Goal: Task Accomplishment & Management: Use online tool/utility

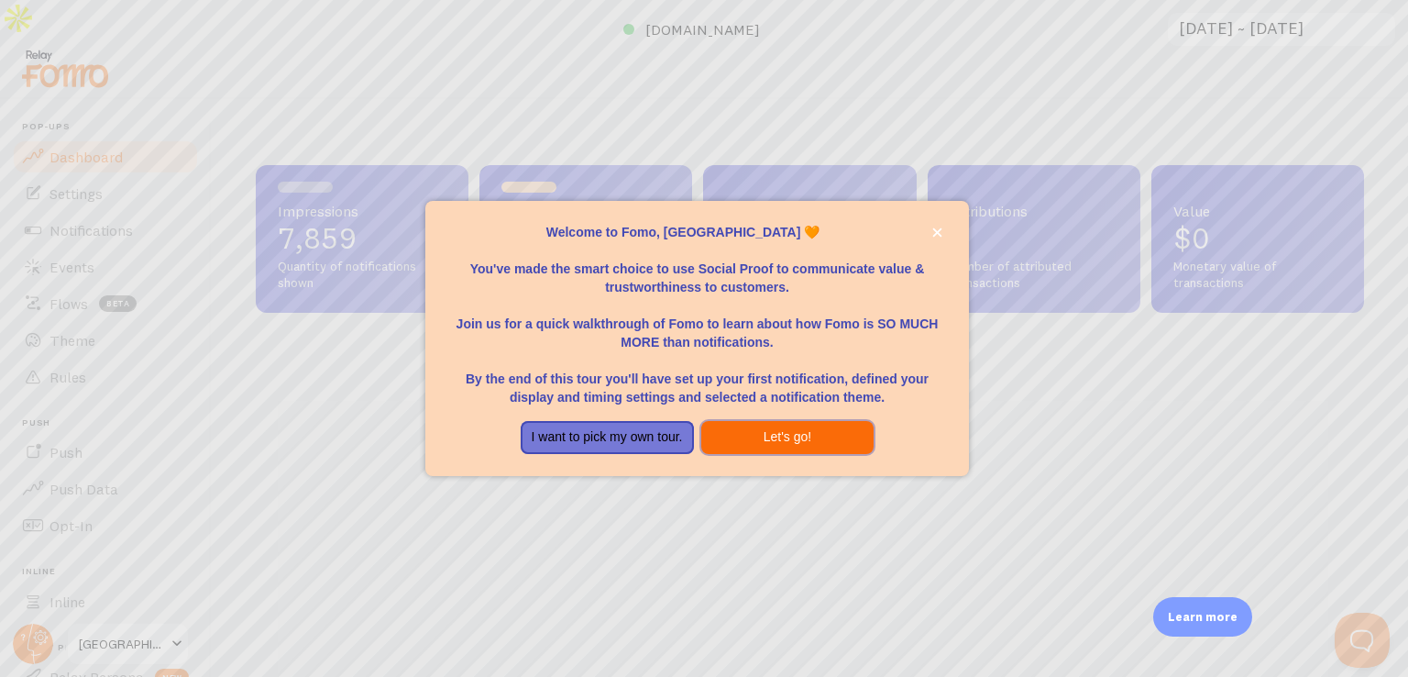
click at [788, 437] on button "Let's go!" at bounding box center [787, 437] width 173 height 33
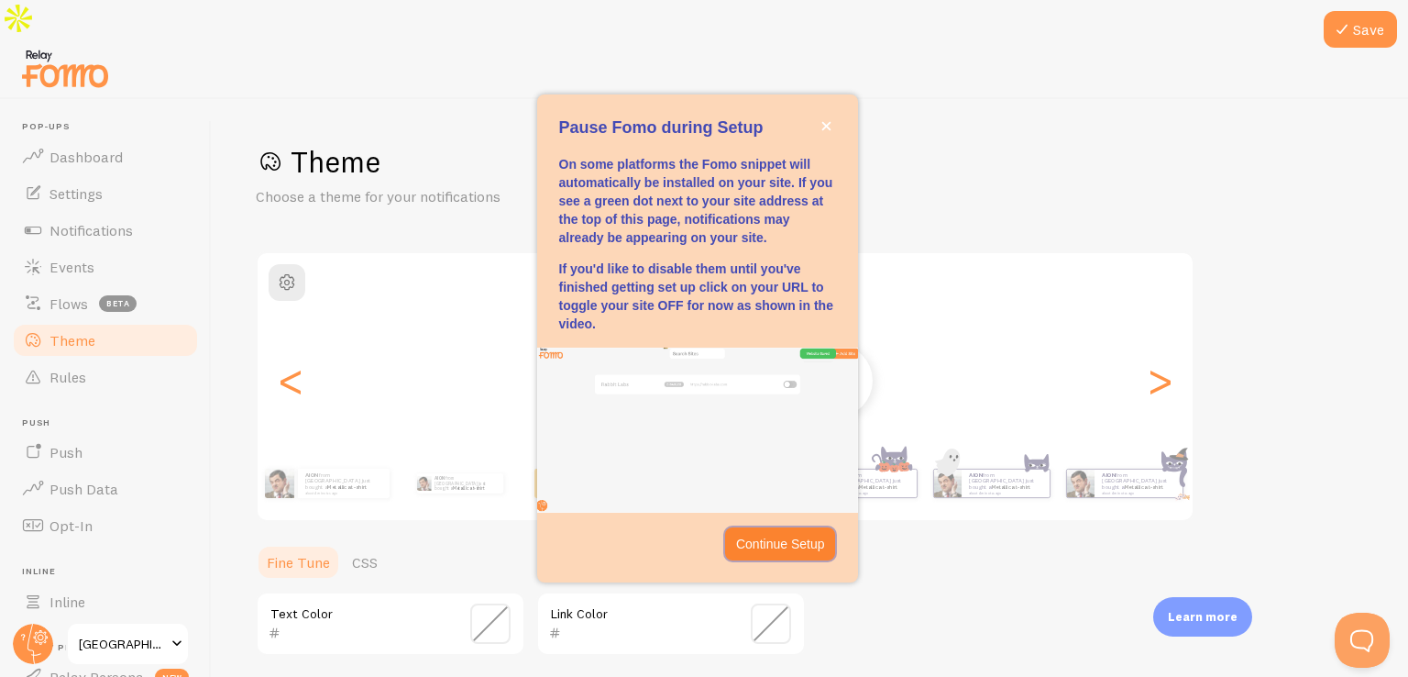
click at [796, 537] on p "Continue Setup" at bounding box center [780, 543] width 89 height 18
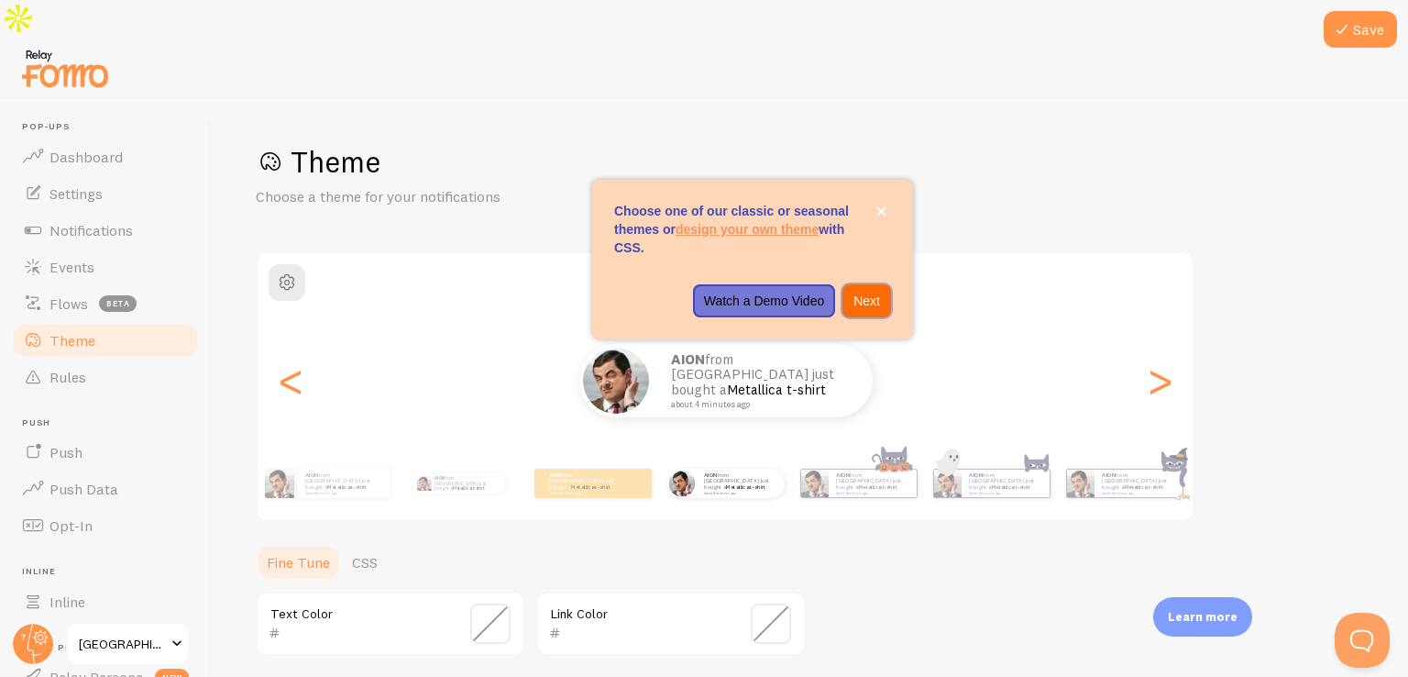
click at [869, 302] on p "Next" at bounding box center [866, 301] width 27 height 18
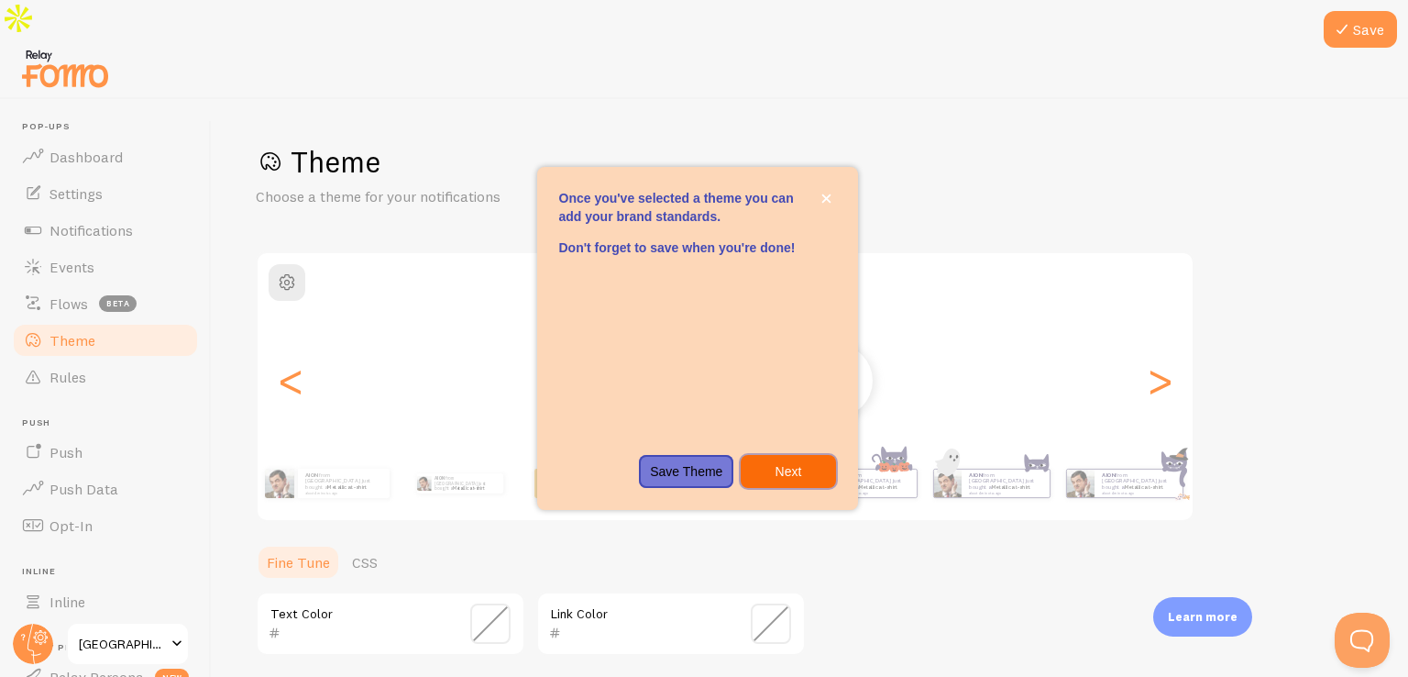
click at [788, 467] on p "Next" at bounding box center [788, 471] width 72 height 18
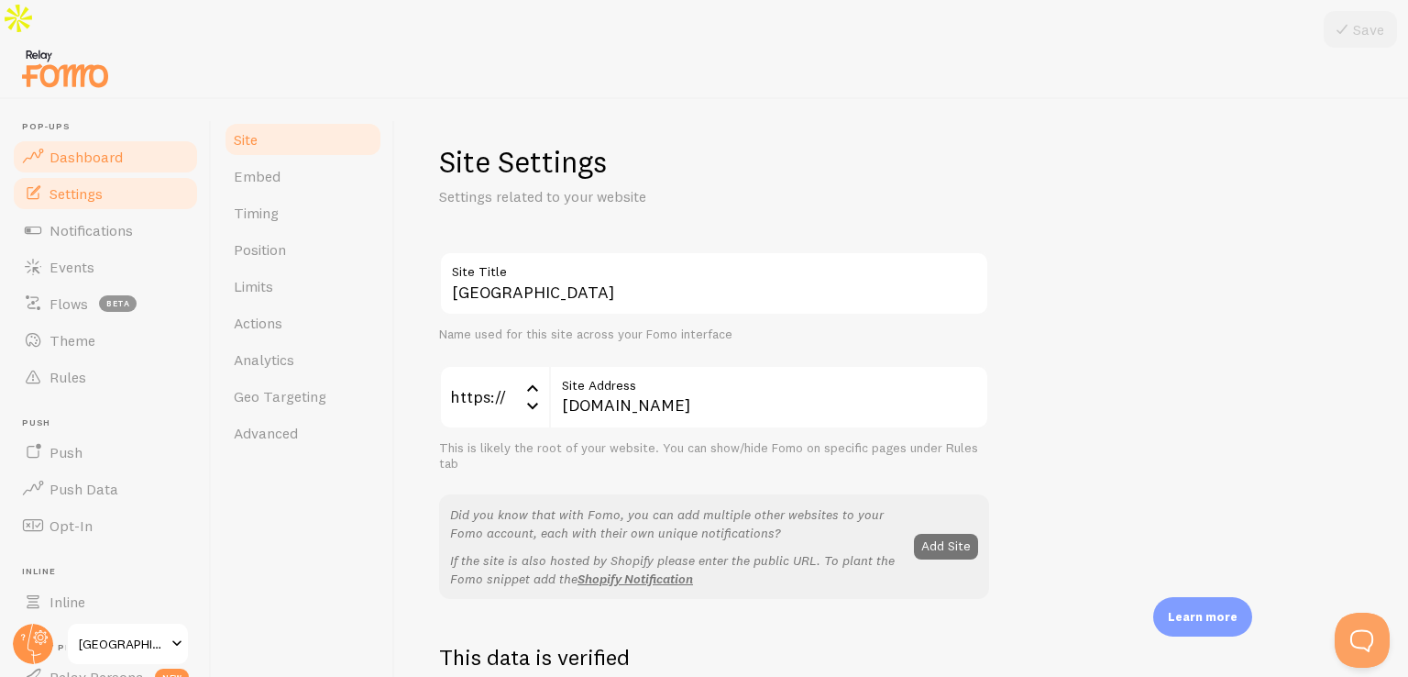
click at [94, 148] on span "Dashboard" at bounding box center [86, 157] width 73 height 18
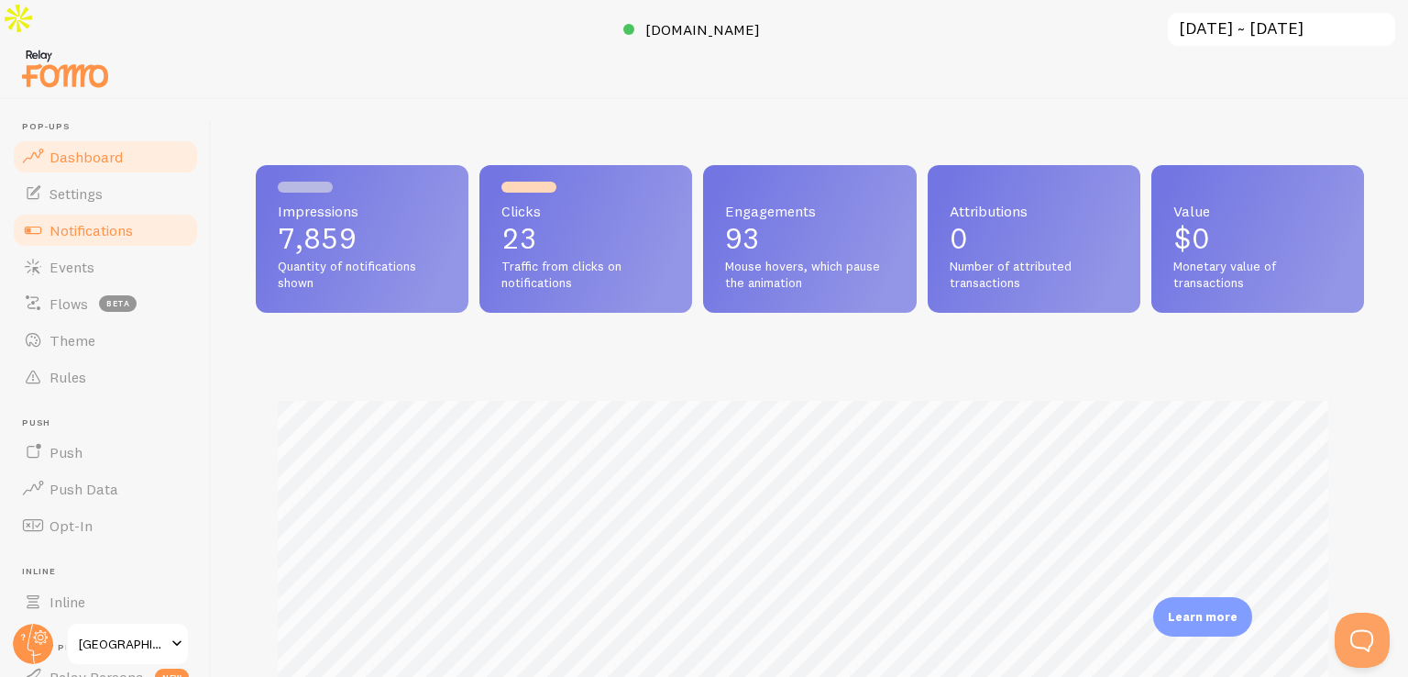
click at [114, 221] on span "Notifications" at bounding box center [91, 230] width 83 height 18
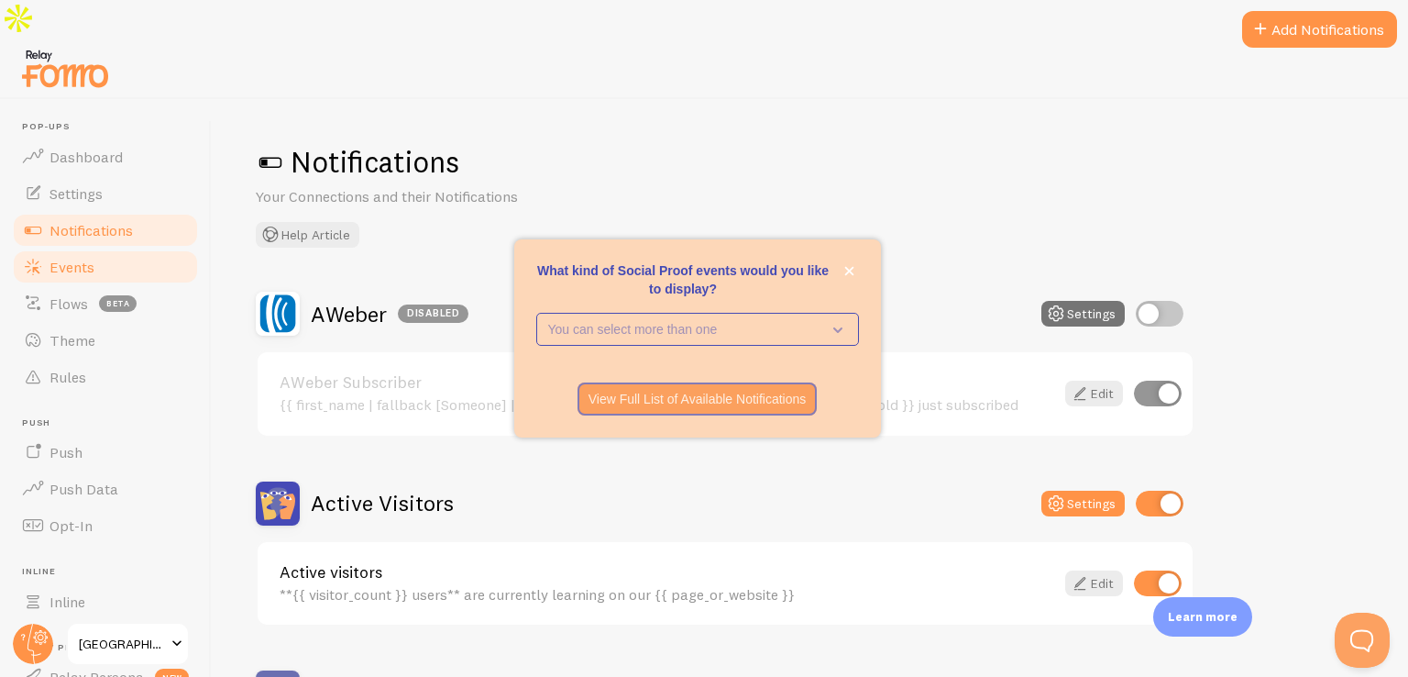
click at [75, 258] on span "Events" at bounding box center [72, 267] width 45 height 18
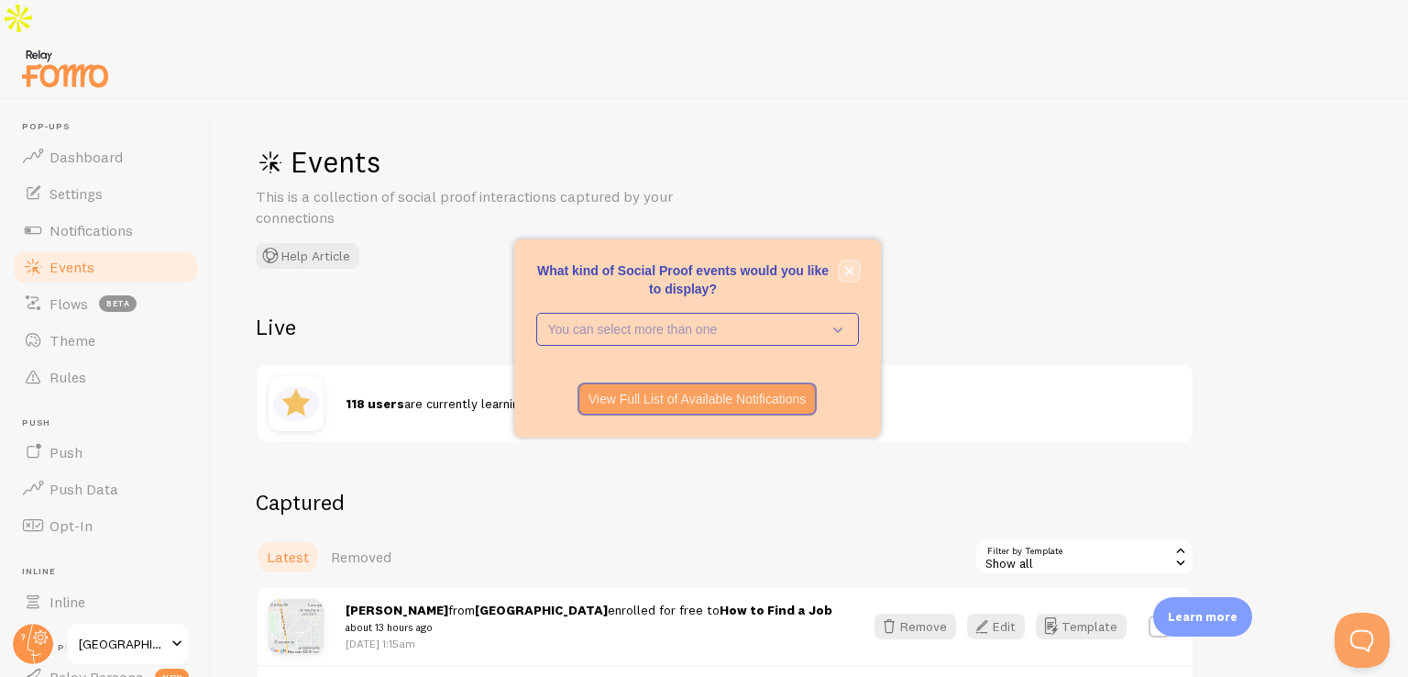
click at [849, 265] on button "close," at bounding box center [849, 270] width 19 height 19
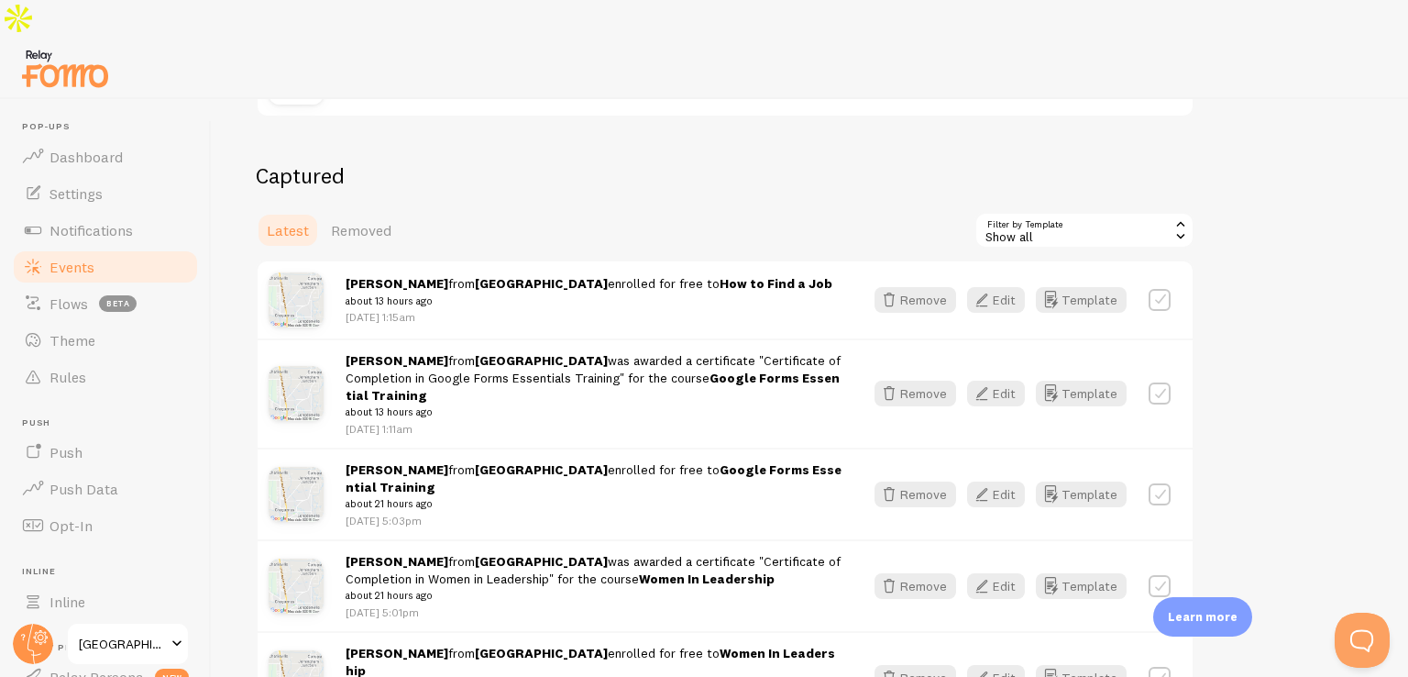
scroll to position [183, 0]
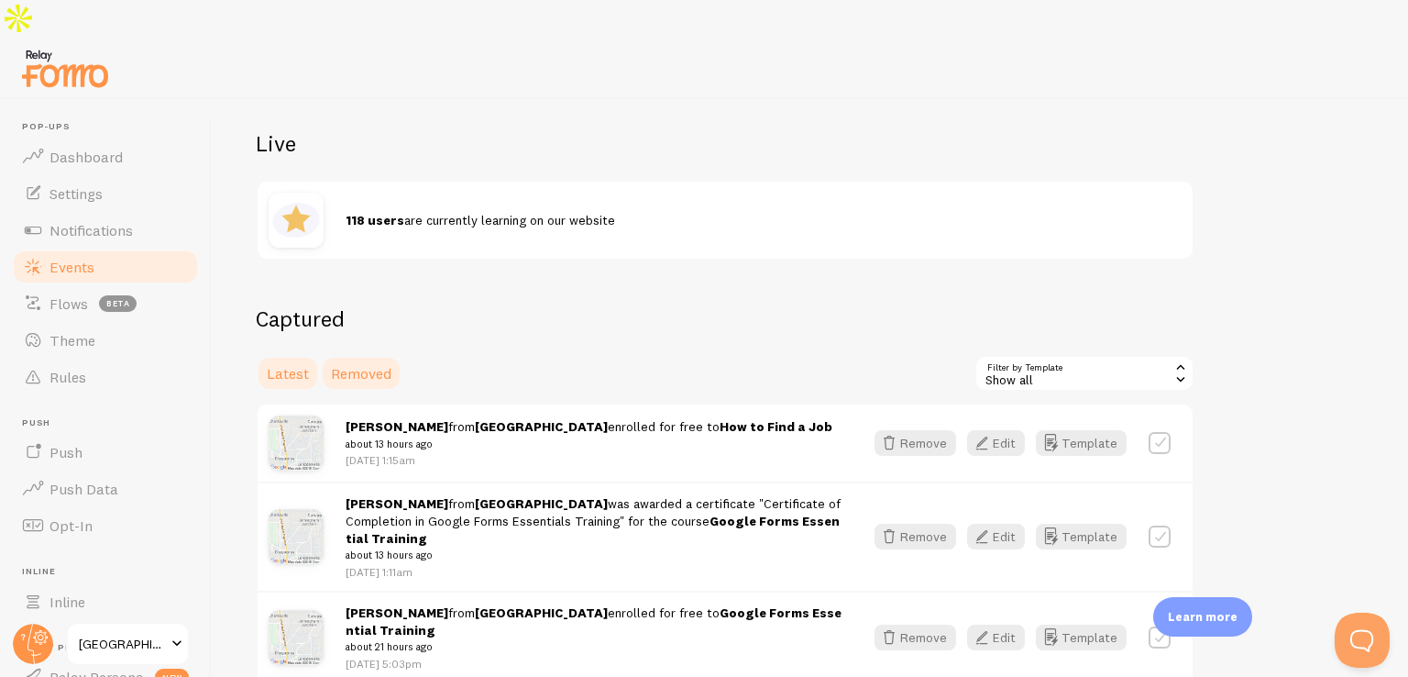
click at [368, 364] on span "Removed" at bounding box center [361, 373] width 61 height 18
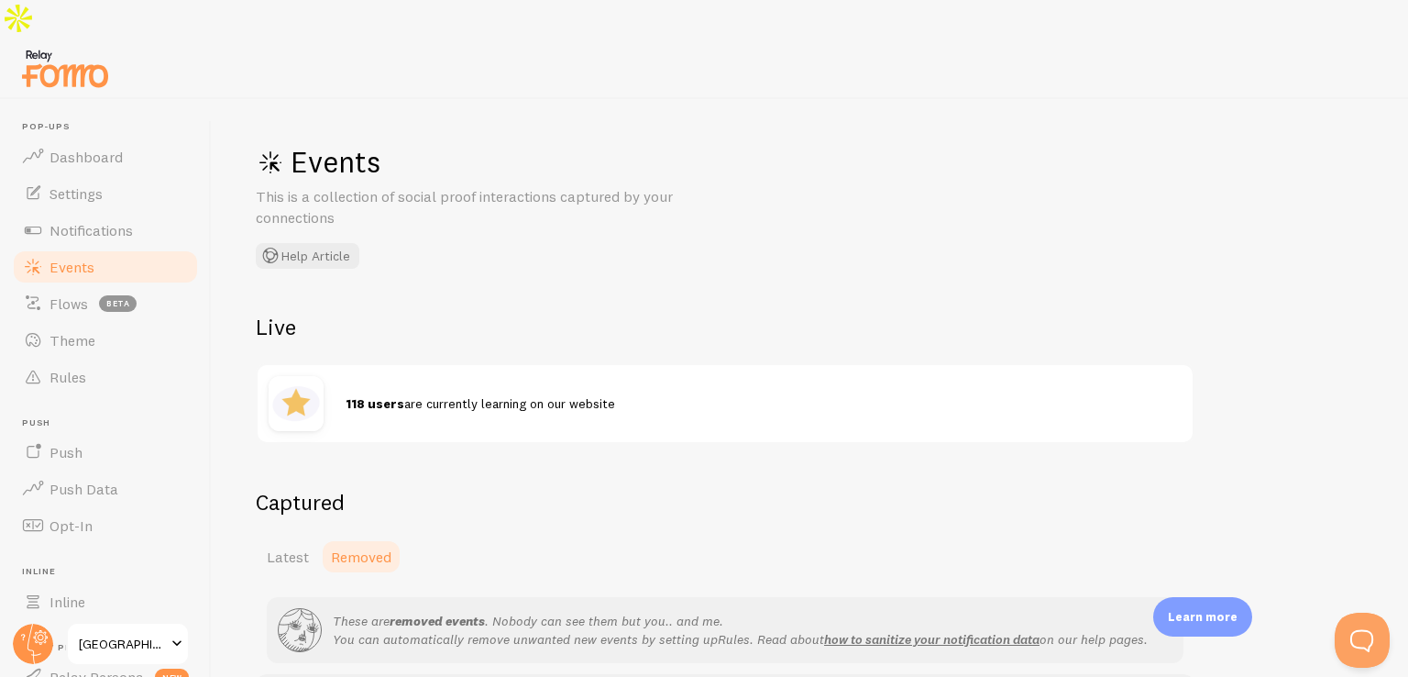
scroll to position [84, 0]
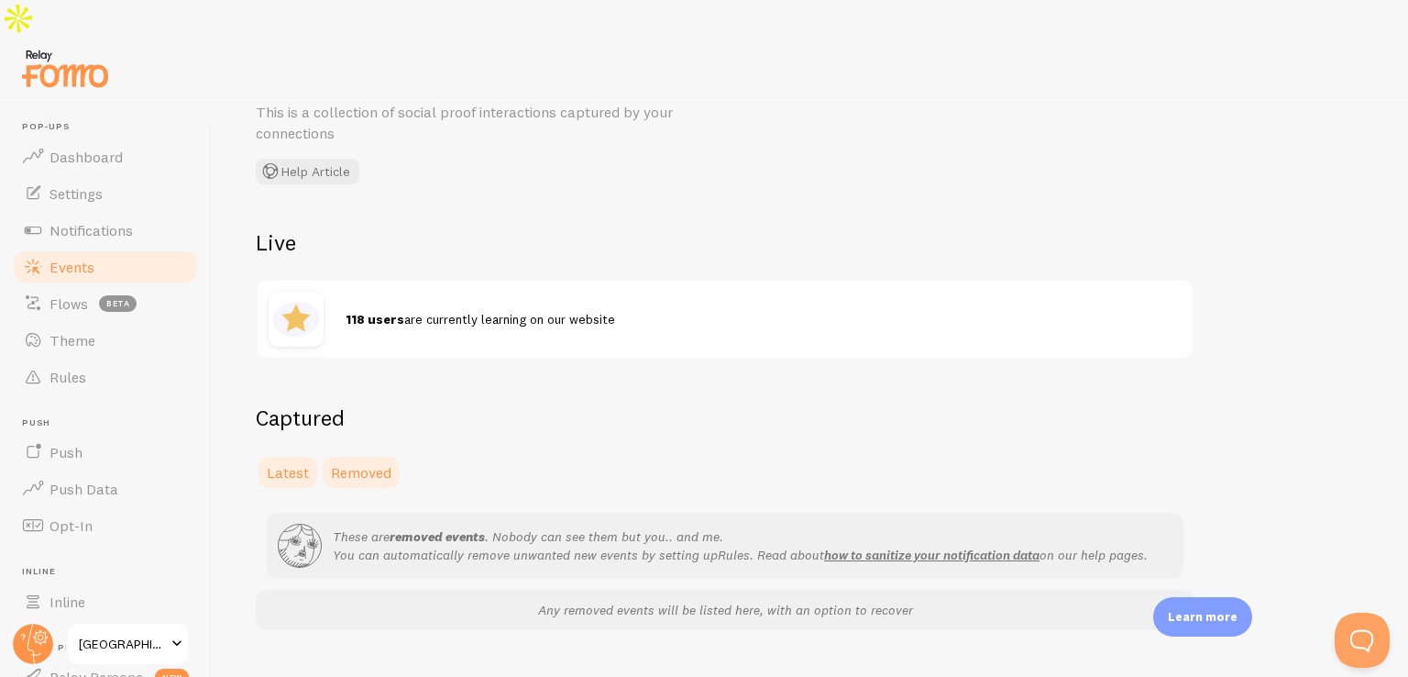
click at [281, 454] on link "Latest" at bounding box center [288, 472] width 64 height 37
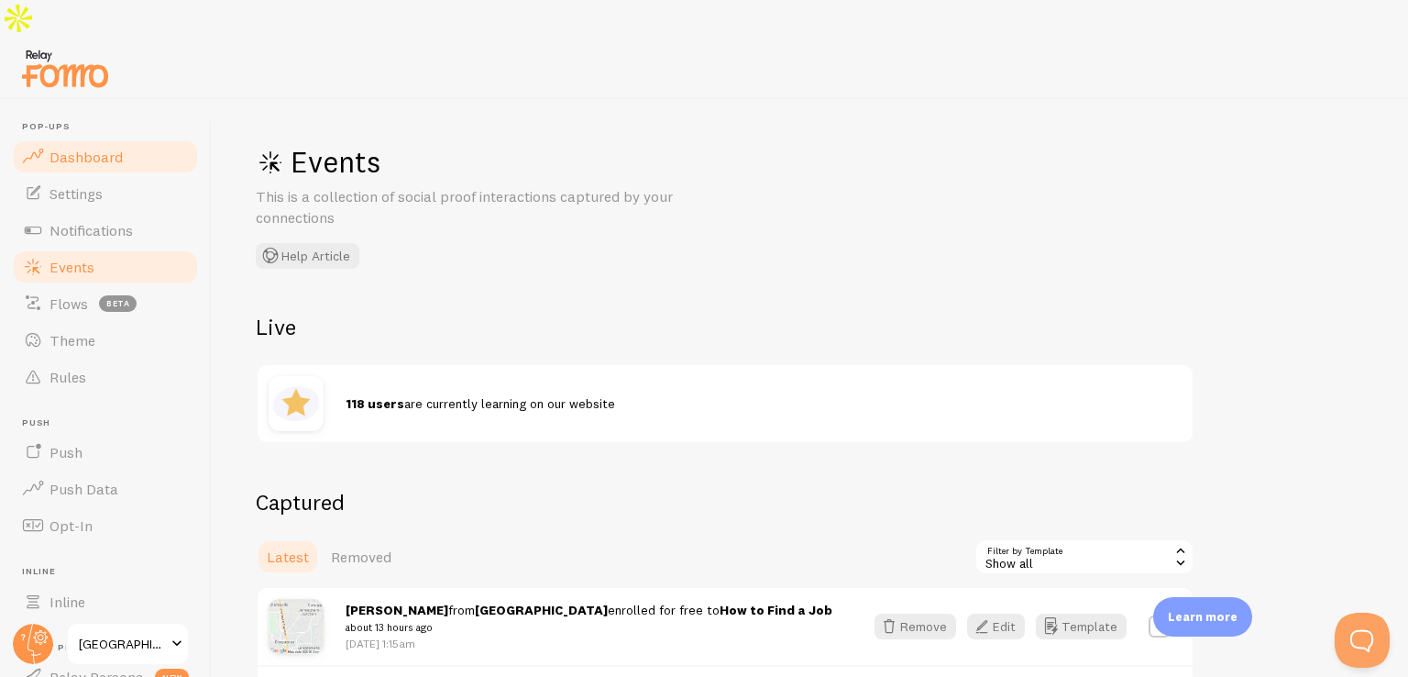
click at [72, 148] on span "Dashboard" at bounding box center [86, 157] width 73 height 18
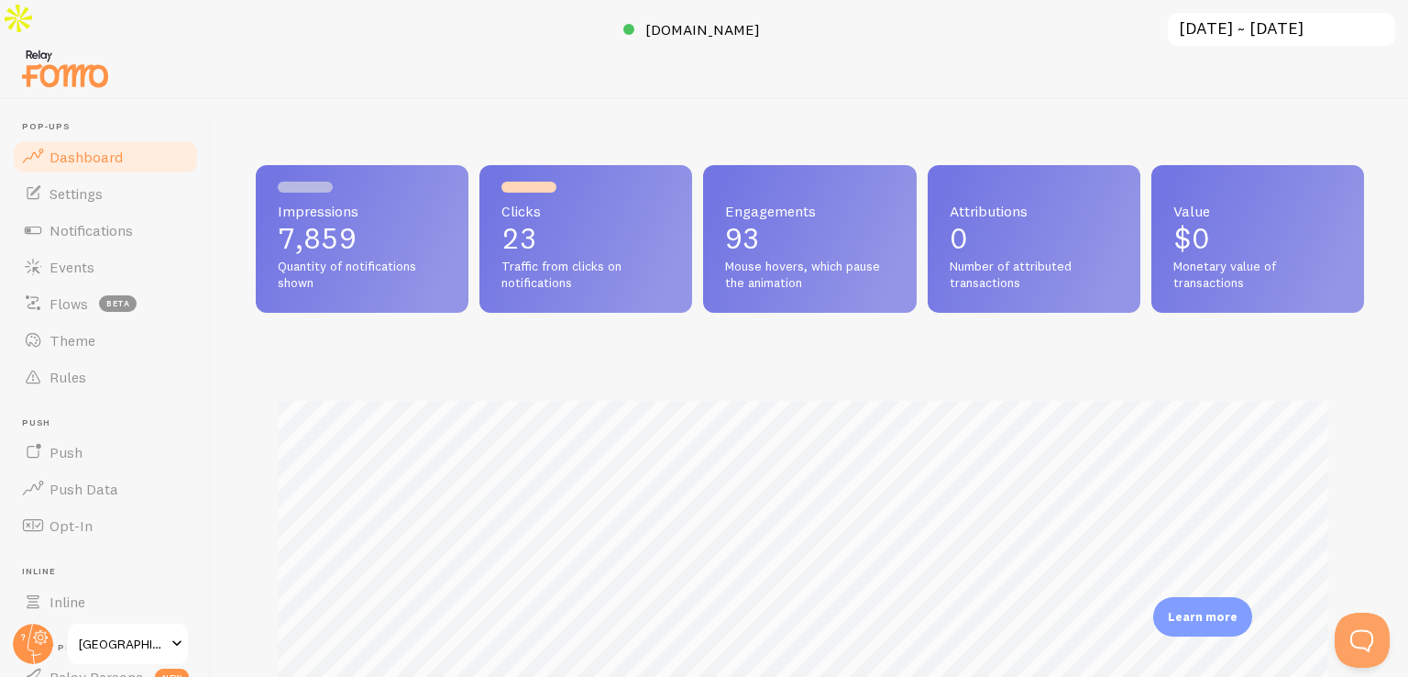
click at [543, 204] on span "Clicks" at bounding box center [585, 211] width 169 height 15
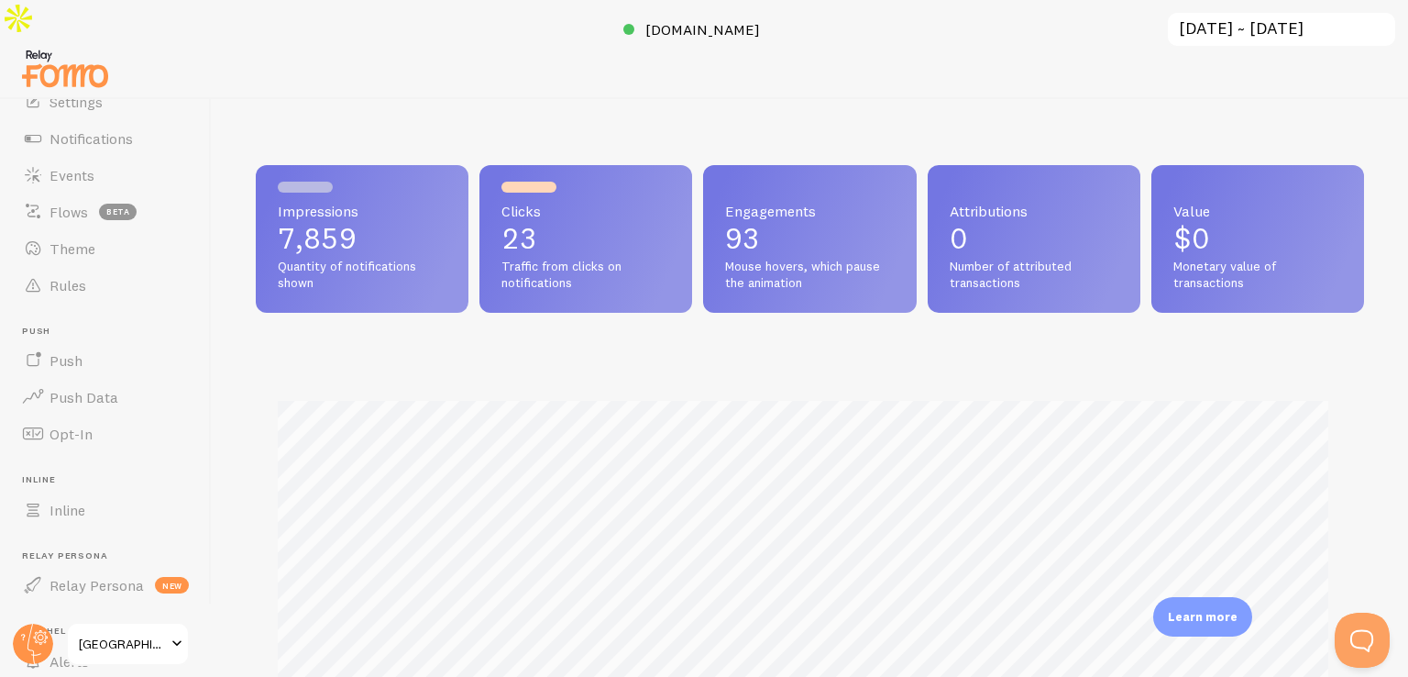
scroll to position [916267, 915653]
click at [66, 351] on span "Push" at bounding box center [66, 360] width 33 height 18
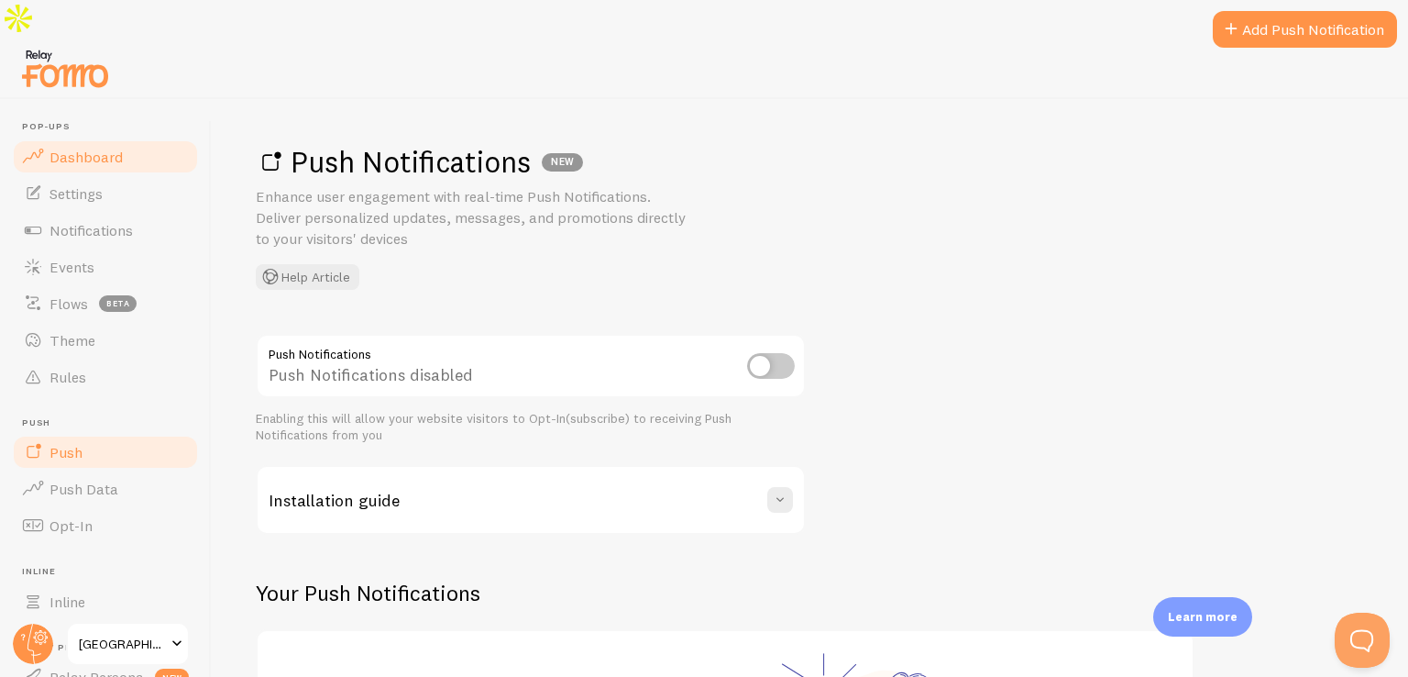
click at [75, 148] on span "Dashboard" at bounding box center [86, 157] width 73 height 18
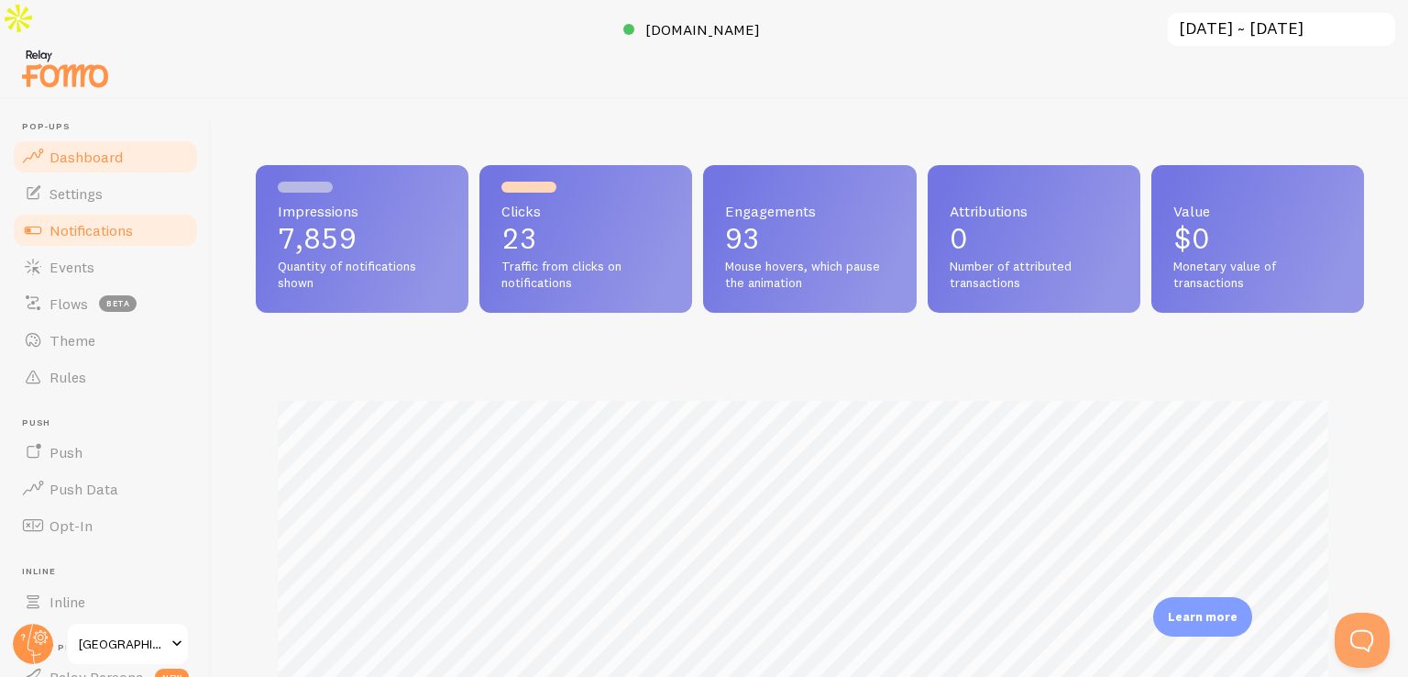
scroll to position [481, 1094]
click at [78, 221] on span "Notifications" at bounding box center [91, 230] width 83 height 18
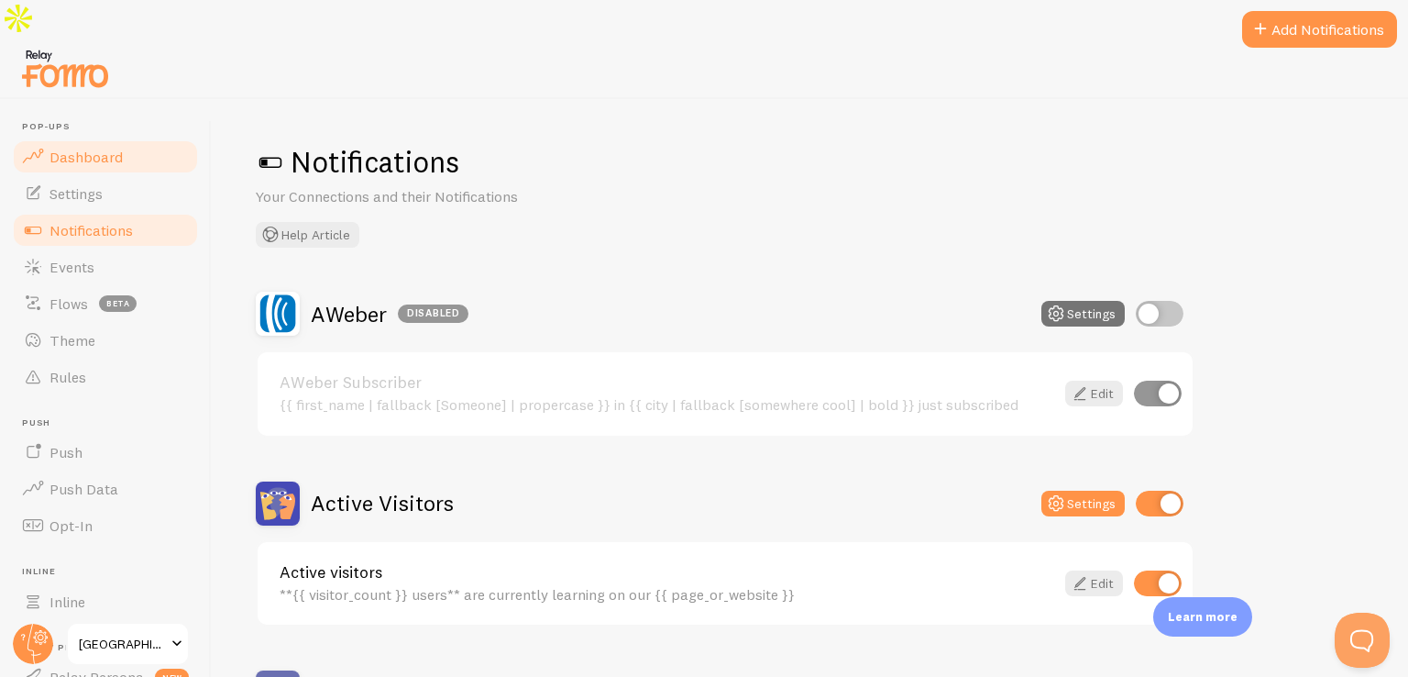
click at [82, 148] on span "Dashboard" at bounding box center [86, 157] width 73 height 18
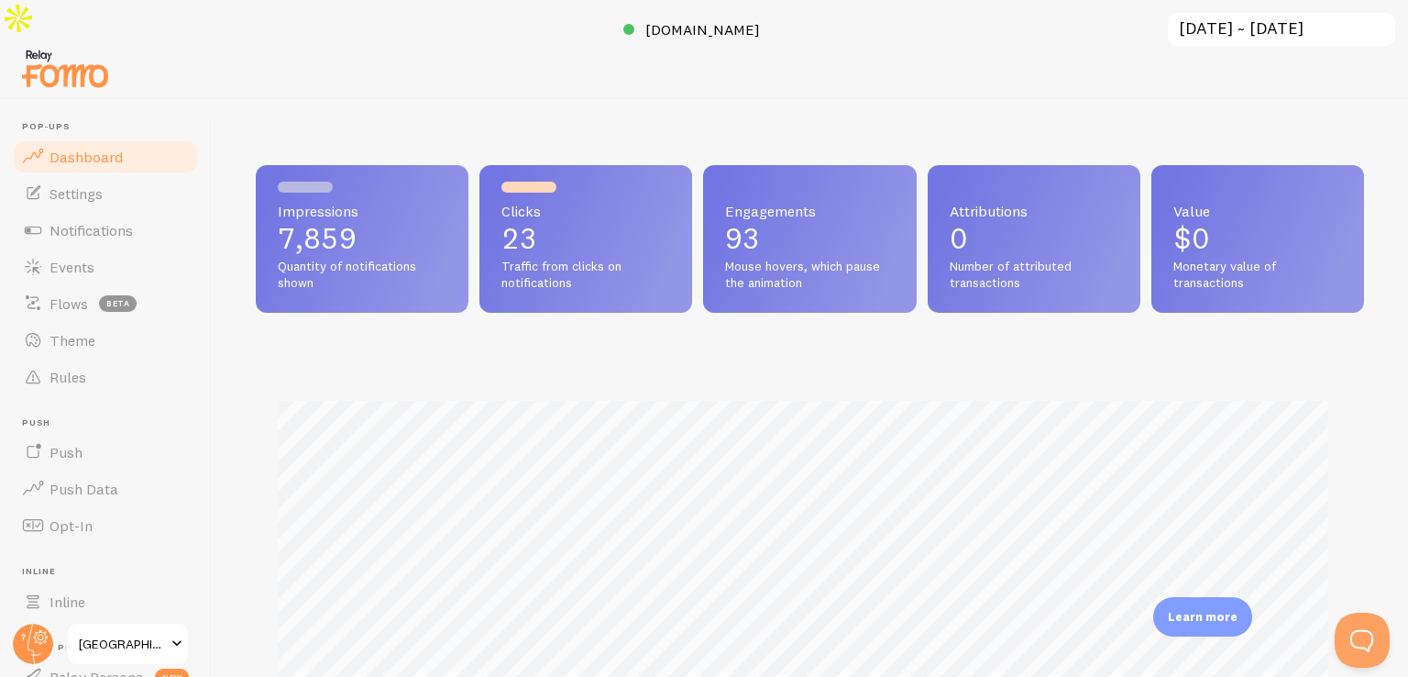
scroll to position [481, 1094]
